Goal: Task Accomplishment & Management: Use online tool/utility

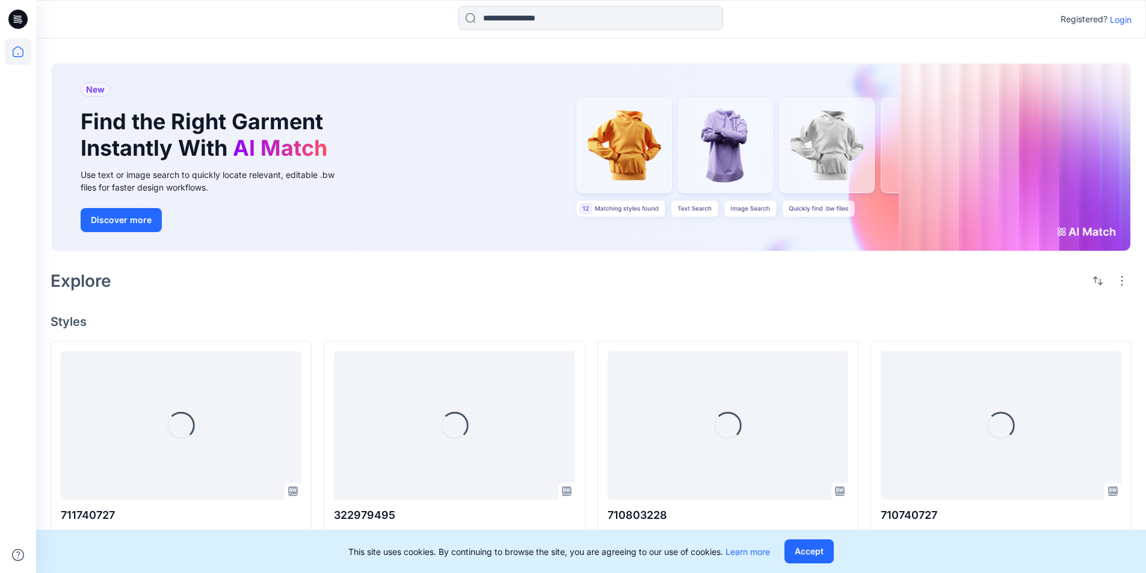
click at [1124, 20] on p "Login" at bounding box center [1120, 19] width 22 height 13
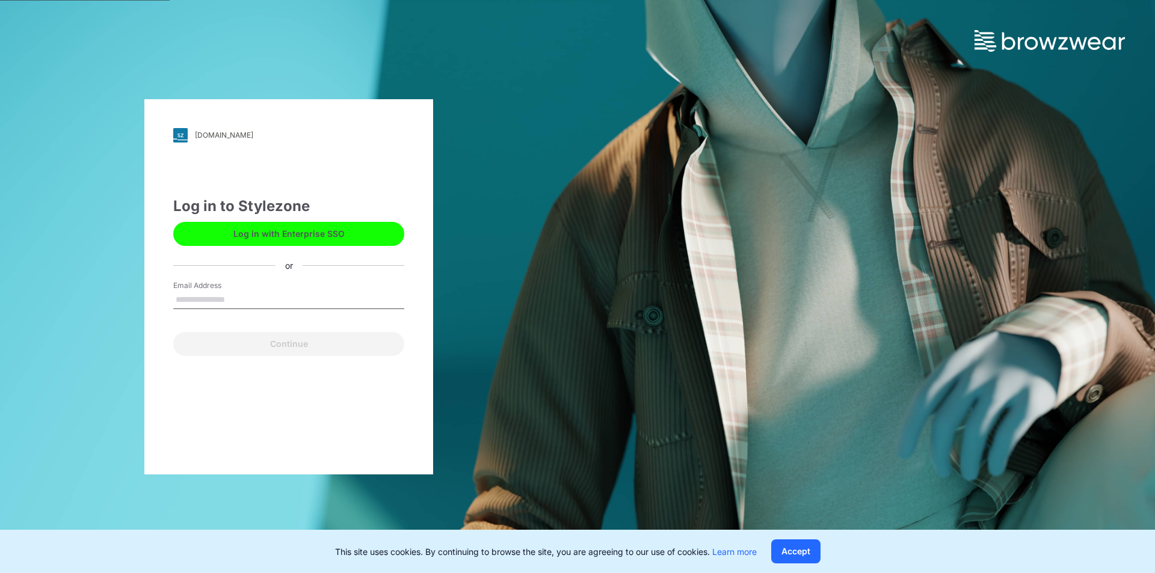
type input "**********"
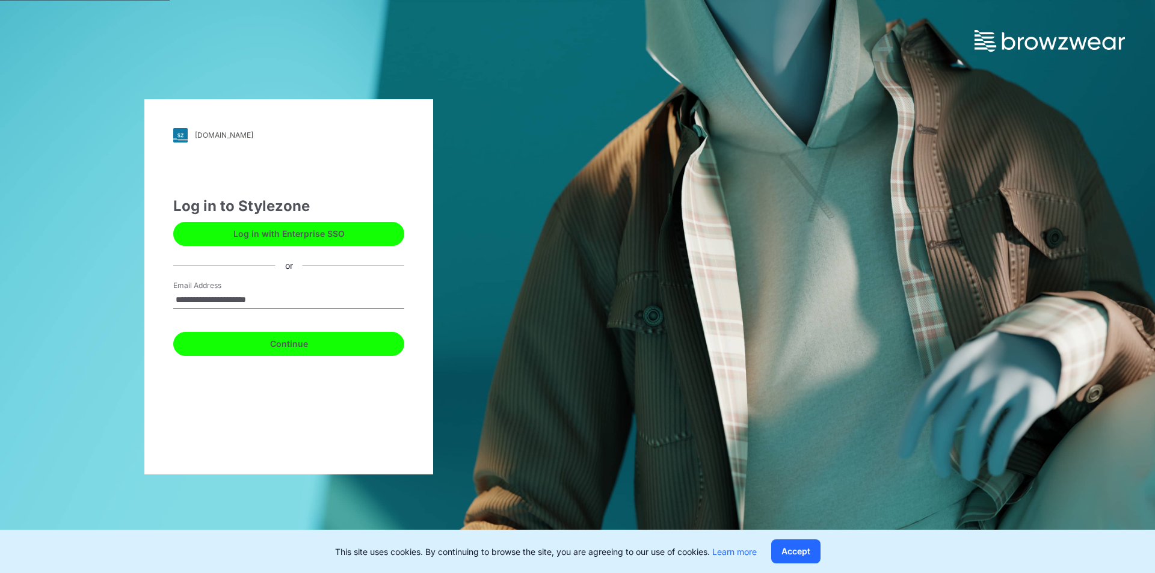
click at [262, 337] on button "Continue" at bounding box center [288, 344] width 231 height 24
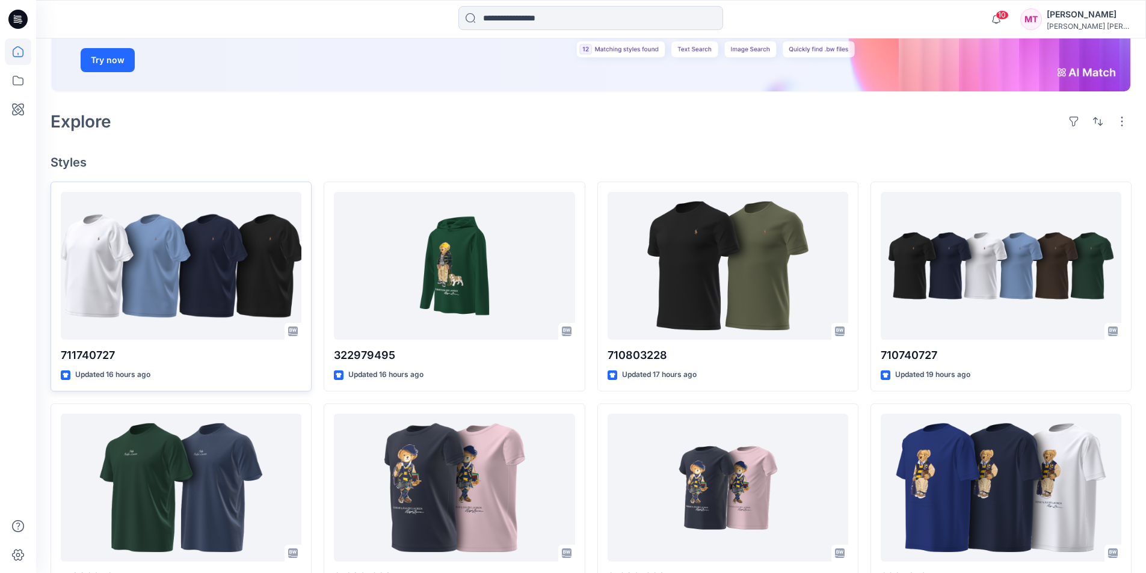
scroll to position [180, 0]
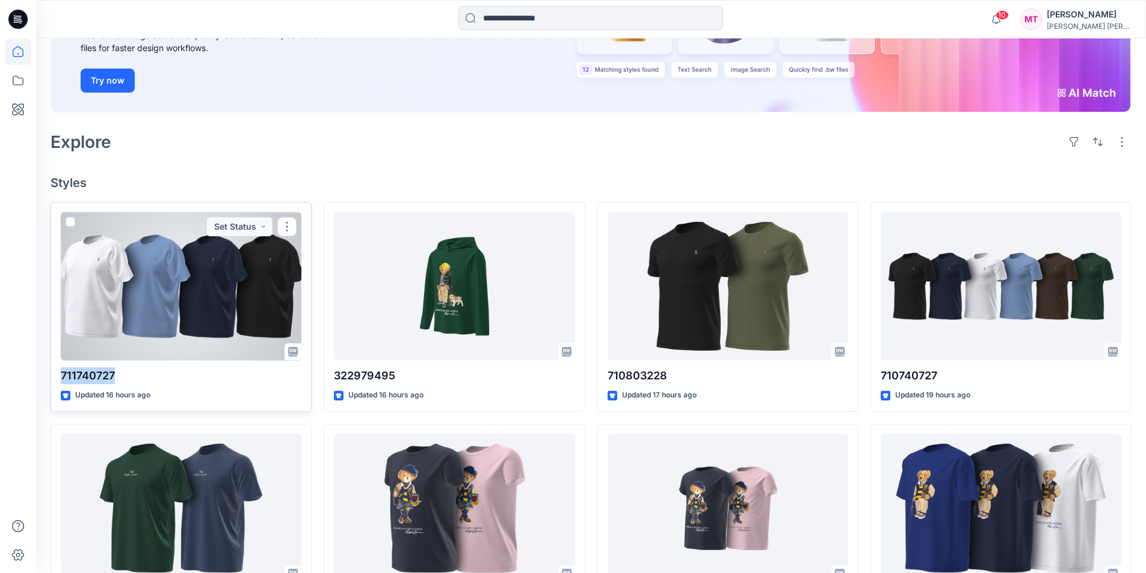
drag, startPoint x: 126, startPoint y: 377, endPoint x: 58, endPoint y: 373, distance: 67.4
click at [60, 373] on div "711740727 Updated 16 hours ago Set Status" at bounding box center [181, 307] width 261 height 210
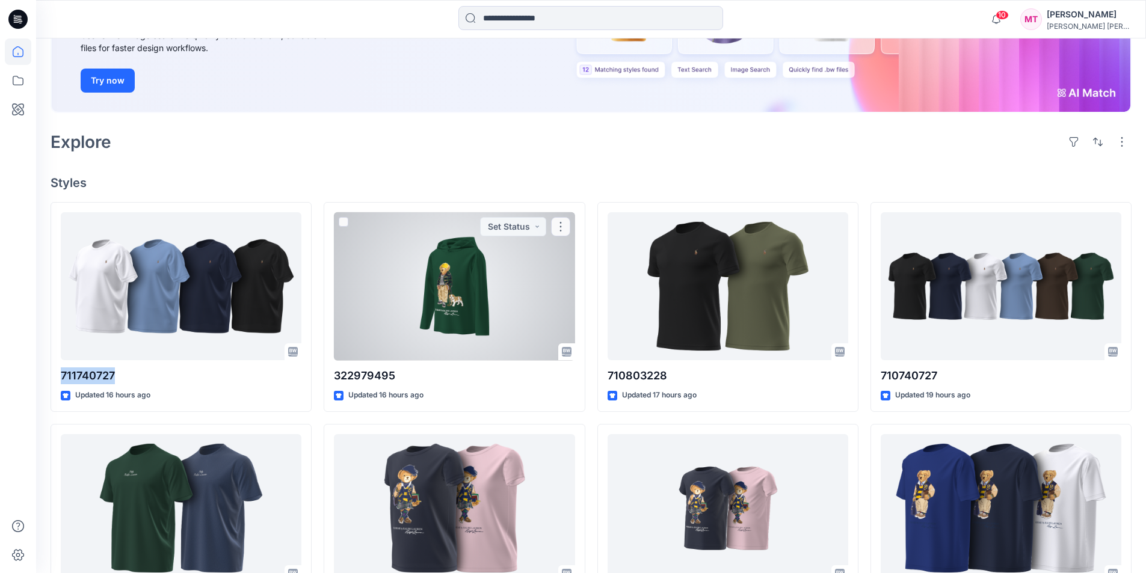
copy p "711740727"
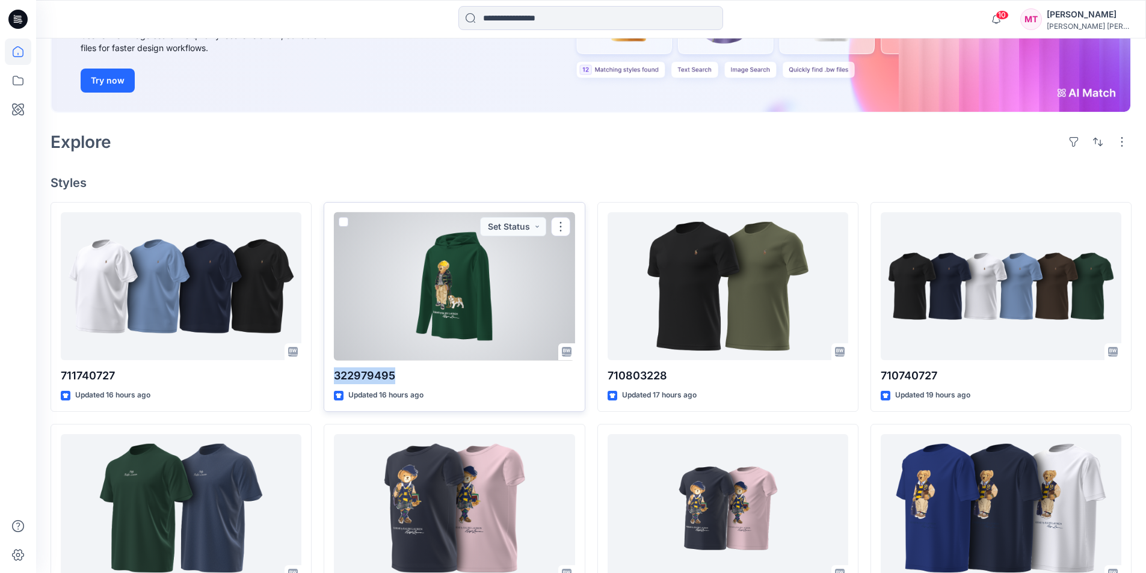
drag, startPoint x: 398, startPoint y: 375, endPoint x: 343, endPoint y: 378, distance: 55.4
click at [334, 375] on p "322979495" at bounding box center [454, 375] width 241 height 17
copy p "322979495"
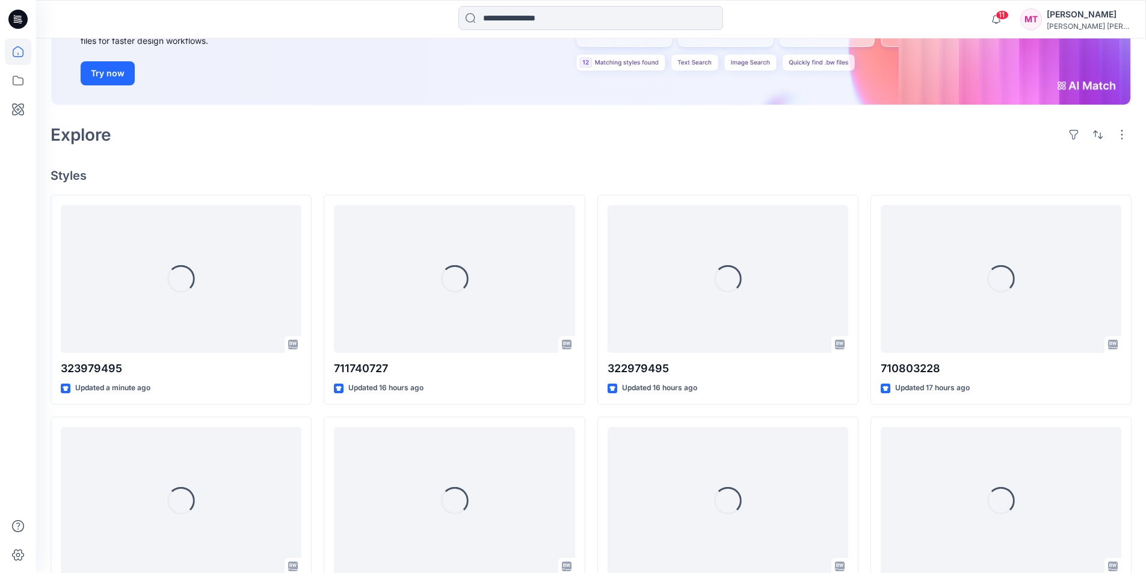
scroll to position [301, 0]
